Goal: Transaction & Acquisition: Purchase product/service

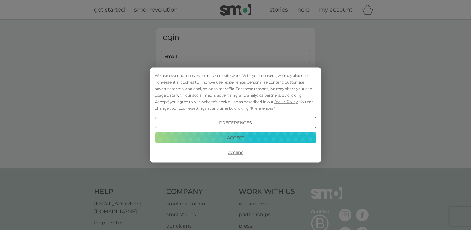
type input "[EMAIL_ADDRESS][DOMAIN_NAME]"
click at [245, 139] on button "Accept" at bounding box center [235, 137] width 161 height 11
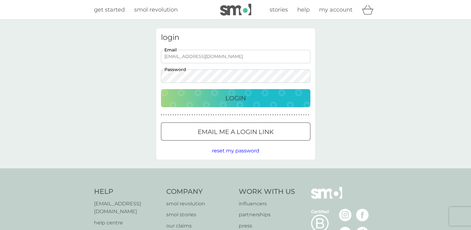
click at [240, 99] on p "Login" at bounding box center [235, 98] width 21 height 10
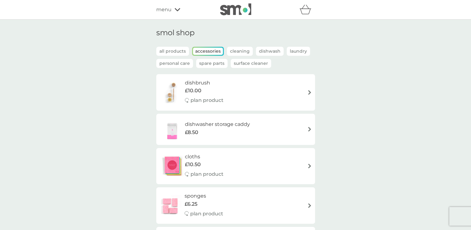
click at [157, 12] on span "menu" at bounding box center [163, 10] width 15 height 8
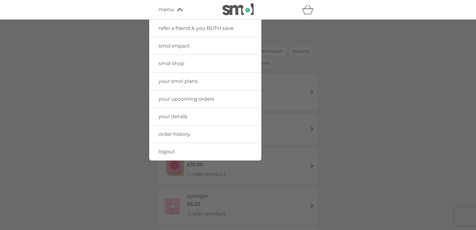
click at [187, 101] on span "your upcoming orders" at bounding box center [186, 99] width 56 height 6
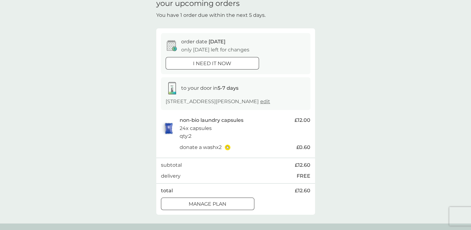
scroll to position [30, 0]
click at [223, 65] on div at bounding box center [212, 63] width 22 height 7
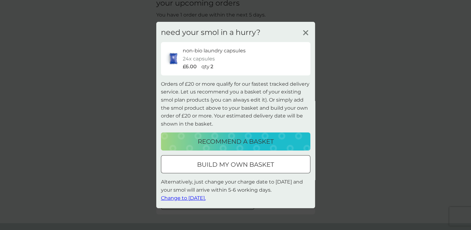
click at [307, 29] on icon at bounding box center [305, 32] width 9 height 9
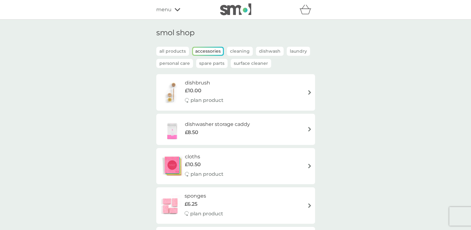
click at [163, 11] on span "menu" at bounding box center [163, 10] width 15 height 8
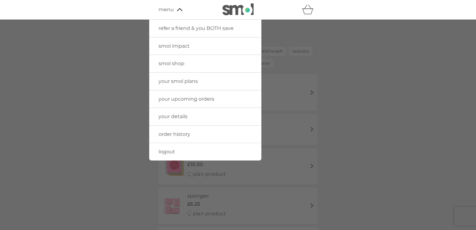
click at [177, 100] on span "your upcoming orders" at bounding box center [186, 99] width 56 height 6
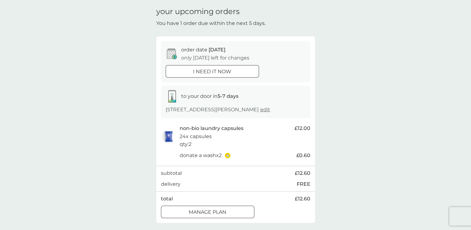
scroll to position [10, 0]
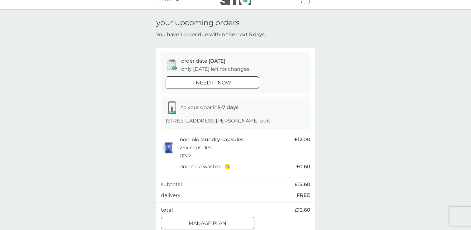
click at [204, 83] on div at bounding box center [212, 82] width 22 height 7
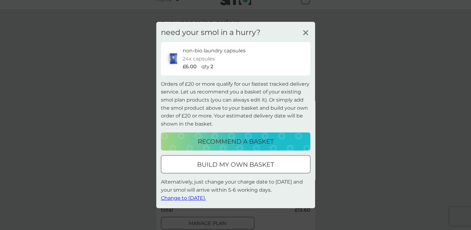
click at [243, 164] on div at bounding box center [243, 164] width 0 height 0
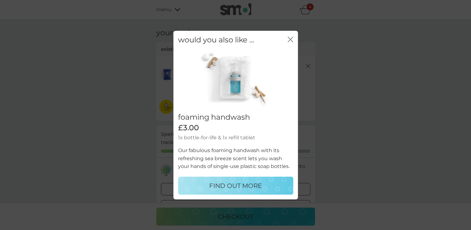
click at [291, 38] on icon "close" at bounding box center [291, 40] width 6 height 6
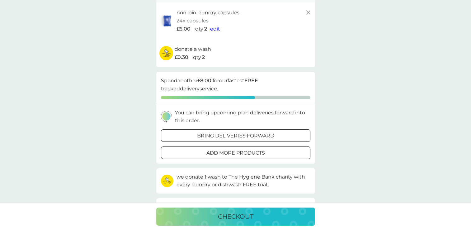
scroll to position [54, 0]
click at [239, 136] on div at bounding box center [235, 135] width 22 height 7
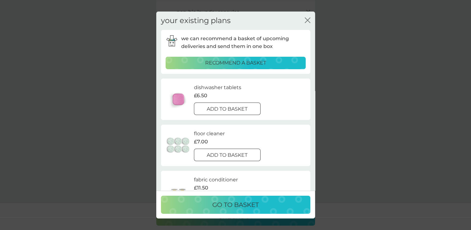
click at [223, 107] on div at bounding box center [227, 109] width 22 height 7
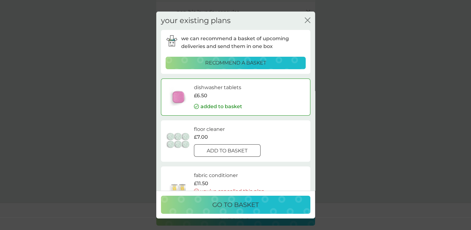
click at [238, 206] on p "go to basket" at bounding box center [235, 204] width 46 height 10
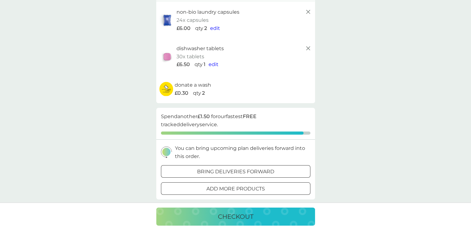
click at [250, 185] on p "add more products" at bounding box center [235, 189] width 59 height 8
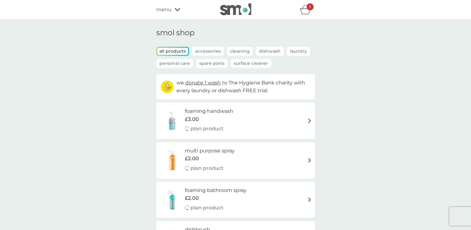
click at [293, 50] on p "Laundry" at bounding box center [298, 51] width 23 height 9
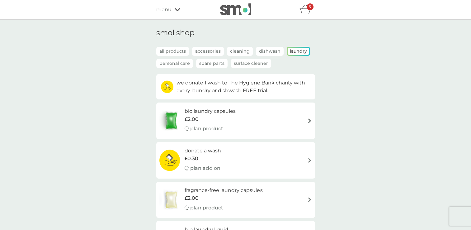
click at [306, 8] on icon "basket" at bounding box center [305, 10] width 12 height 10
